Goal: Task Accomplishment & Management: Complete application form

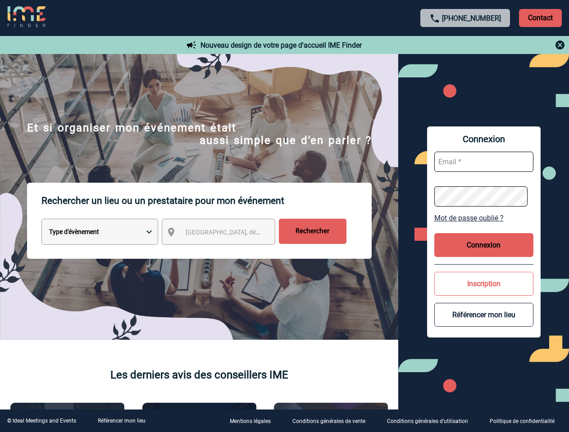
click at [284, 216] on p "Rechercher un lieu ou un prestataire pour mon événement" at bounding box center [206, 201] width 330 height 36
click at [540, 18] on p "Contact" at bounding box center [540, 18] width 43 height 18
click at [465, 45] on div at bounding box center [465, 45] width 200 height 11
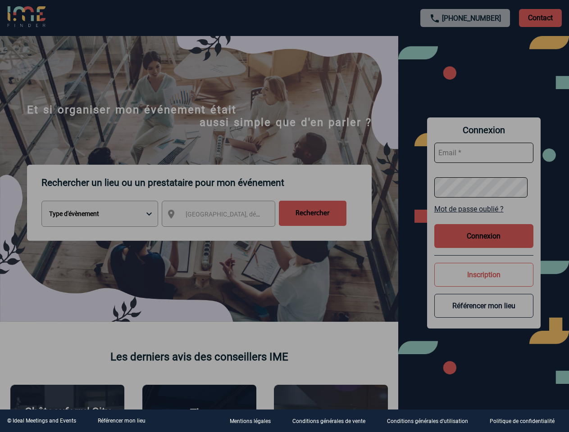
click at [226, 234] on div at bounding box center [284, 216] width 569 height 432
click at [483, 218] on div at bounding box center [284, 216] width 569 height 432
click at [483, 245] on div at bounding box center [284, 216] width 569 height 432
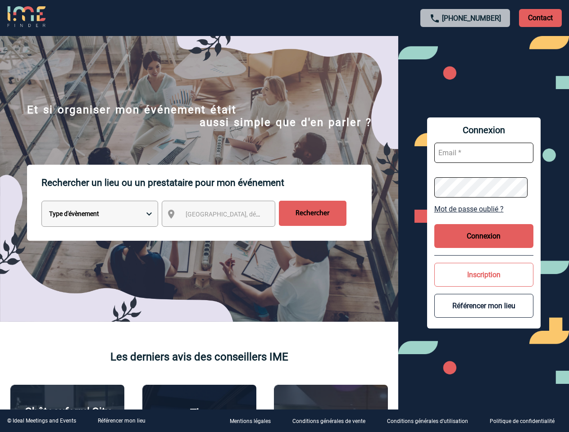
click at [483, 284] on button "Inscription" at bounding box center [483, 275] width 99 height 24
click at [222, 169] on div at bounding box center [111, 84] width 222 height 169
click at [121, 421] on link "Référencer mon lieu" at bounding box center [122, 421] width 48 height 6
